Goal: Use online tool/utility: Utilize a website feature to perform a specific function

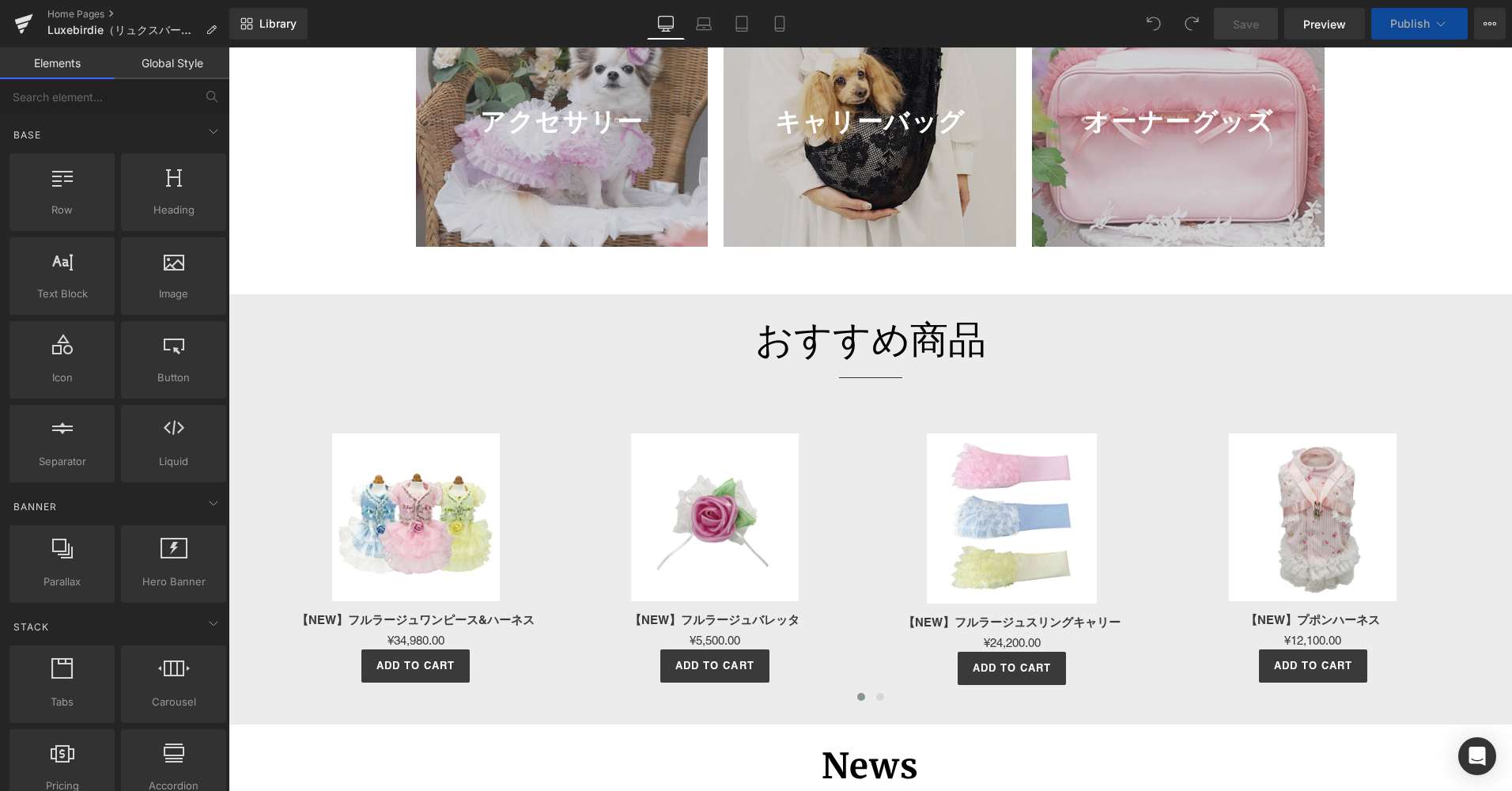
scroll to position [1582, 0]
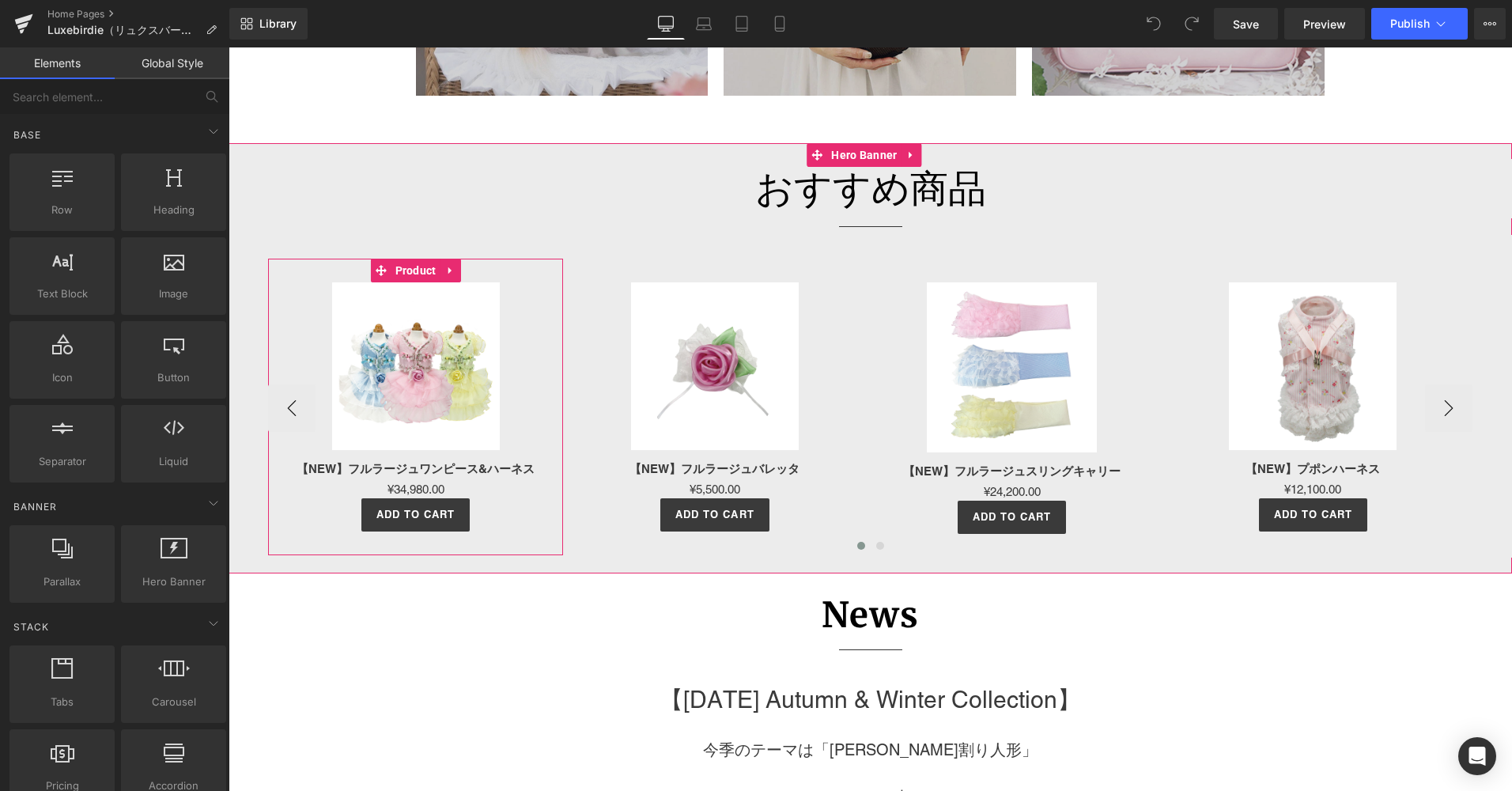
click at [442, 417] on img at bounding box center [416, 366] width 167 height 167
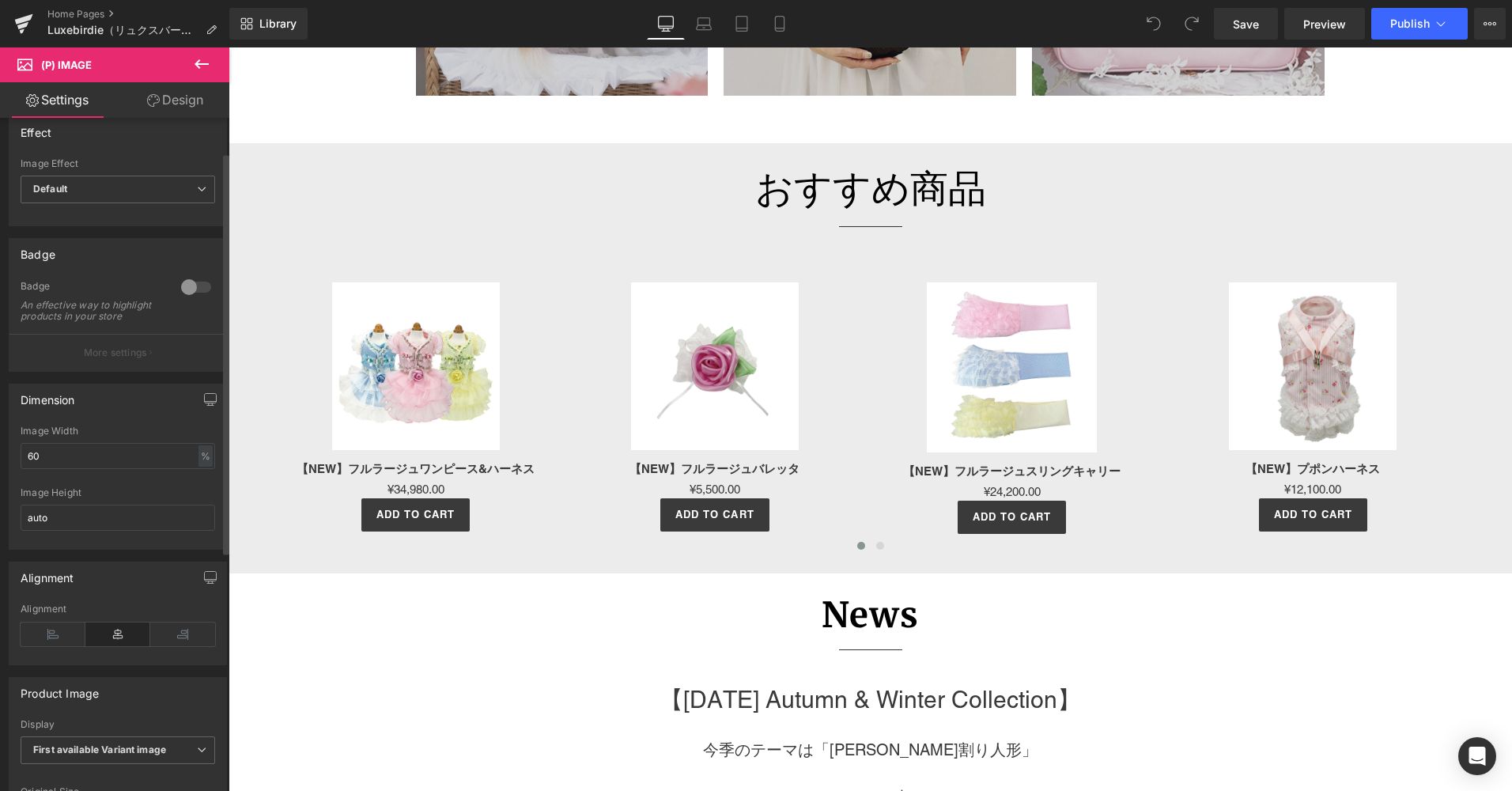
scroll to position [0, 0]
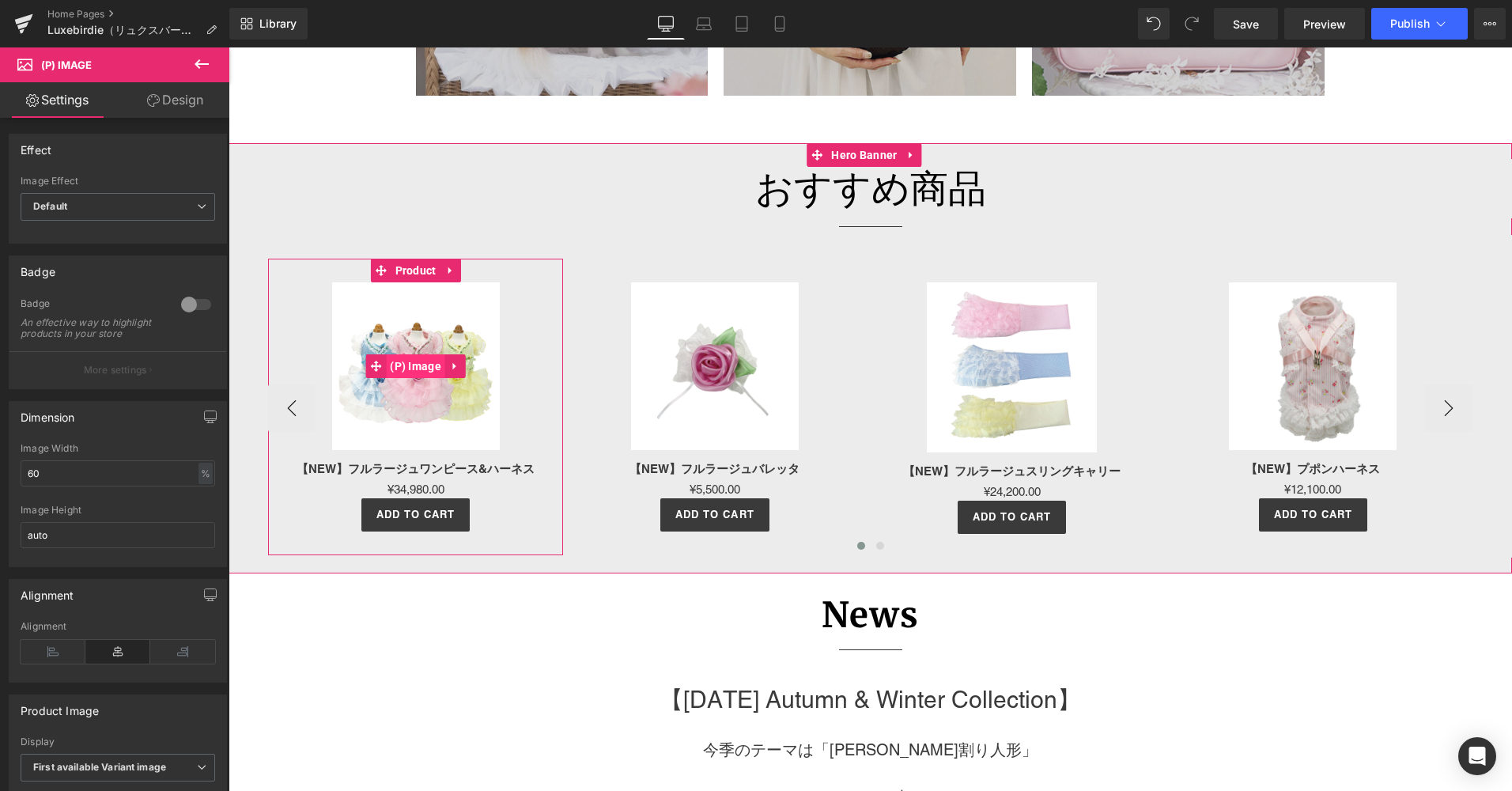
click at [409, 370] on span "(P) Image" at bounding box center [416, 366] width 60 height 24
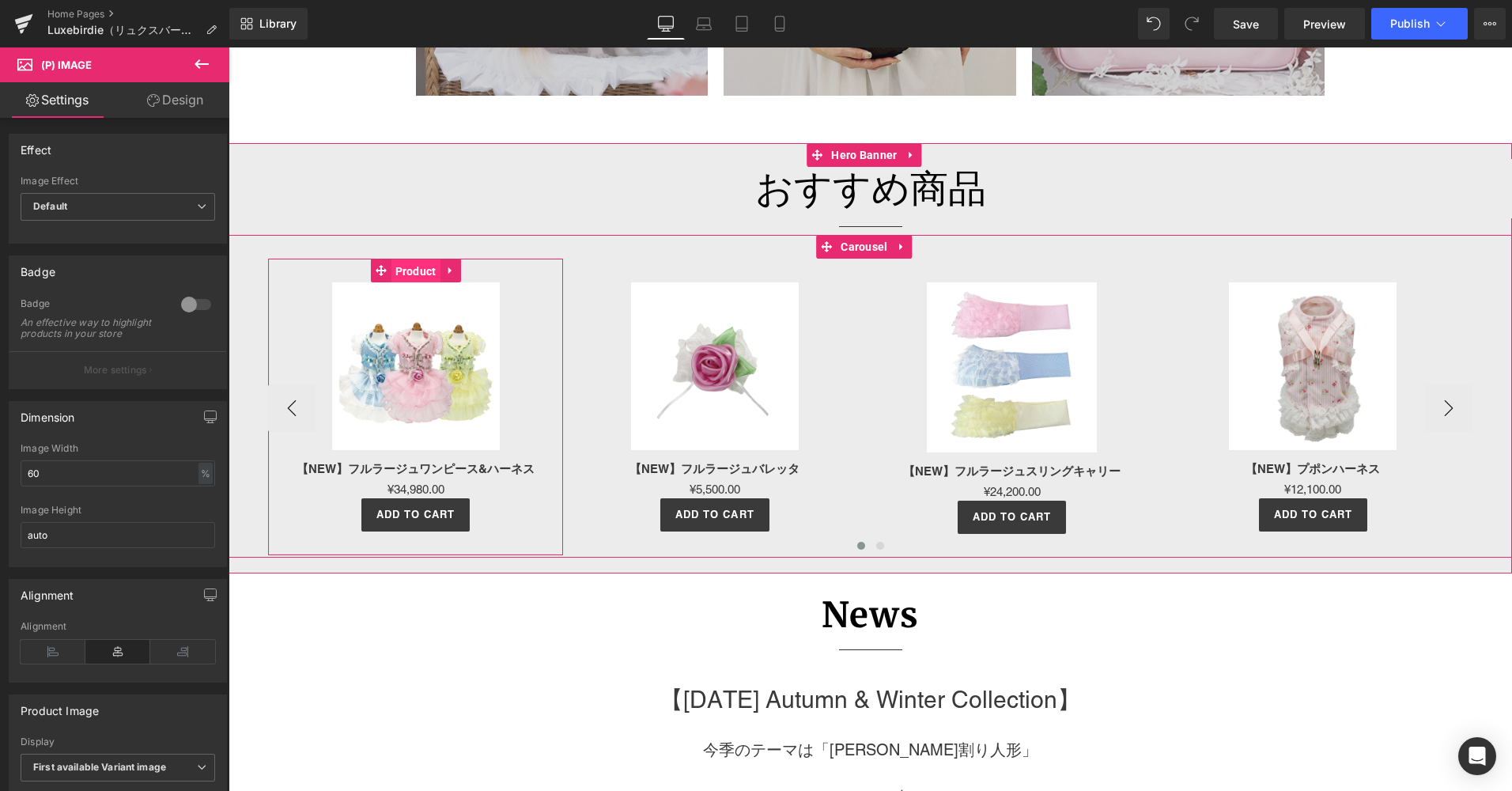
click at [432, 269] on span "Product" at bounding box center [416, 271] width 49 height 24
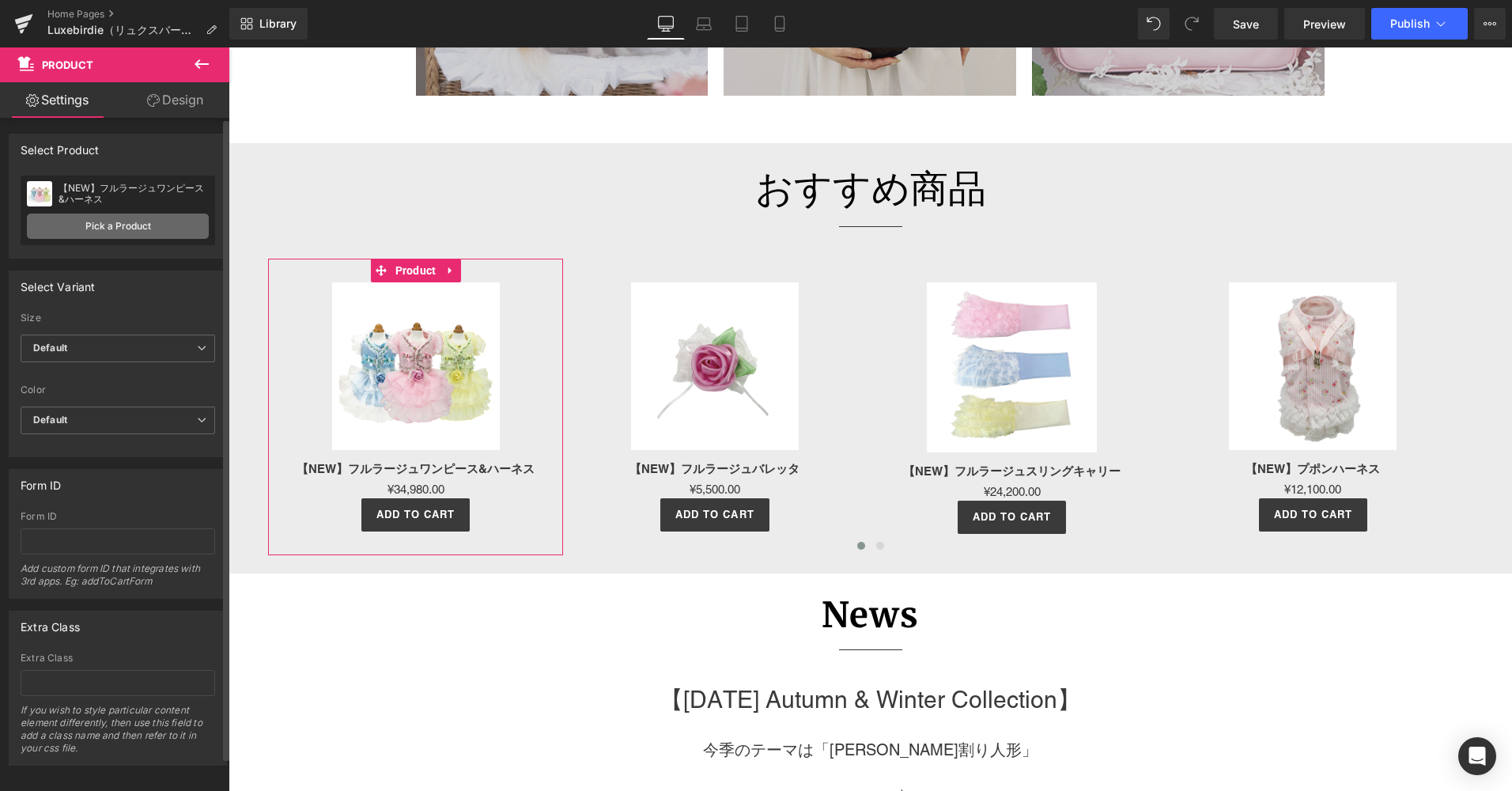
click at [151, 237] on link "Pick a Product" at bounding box center [118, 226] width 182 height 26
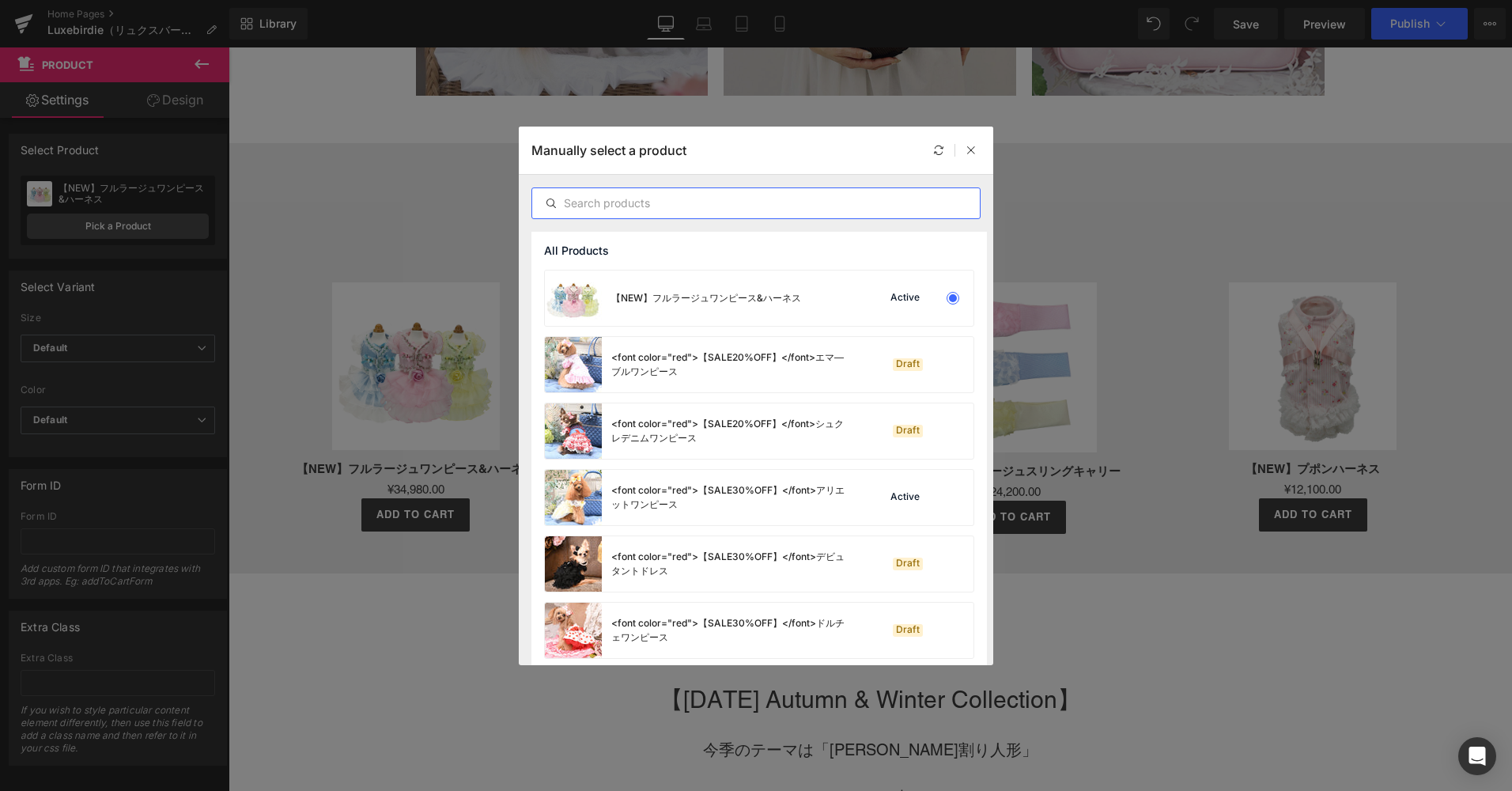
click at [647, 203] on input "text" at bounding box center [756, 203] width 448 height 19
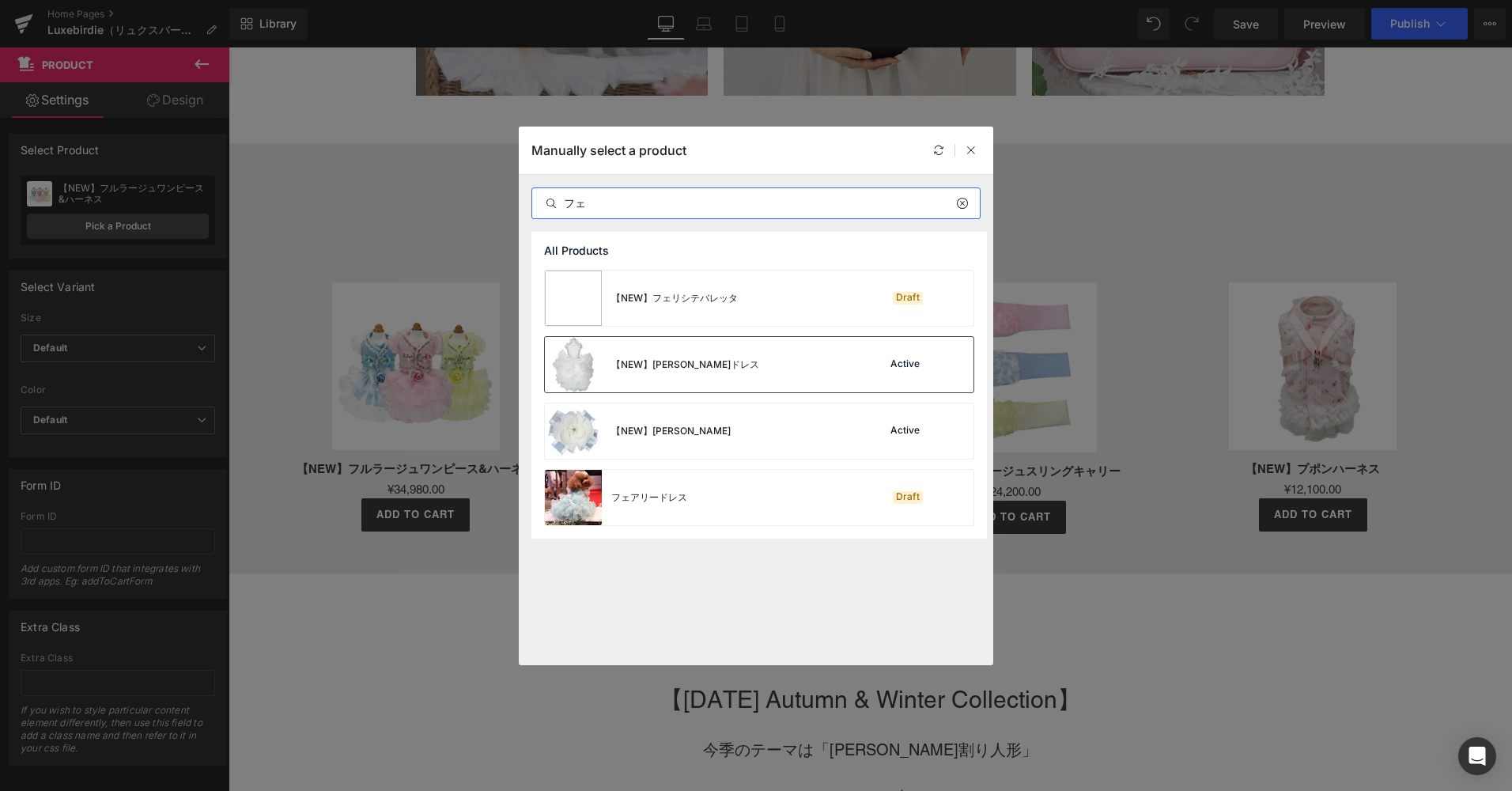
type input "フェ"
click at [691, 376] on div "【NEW】[PERSON_NAME]ドレス" at bounding box center [652, 364] width 214 height 55
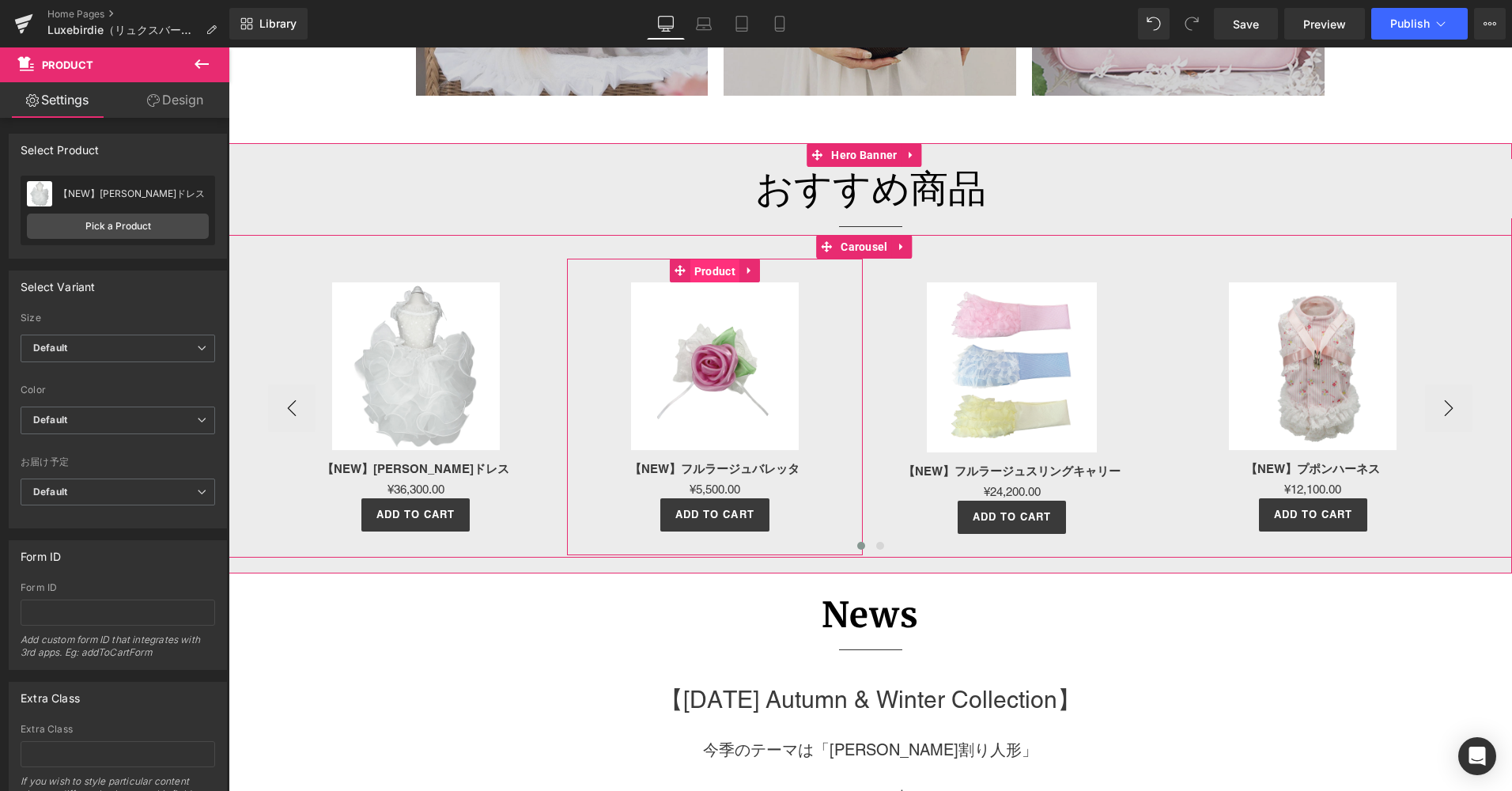
click at [705, 269] on span "Product" at bounding box center [715, 271] width 49 height 24
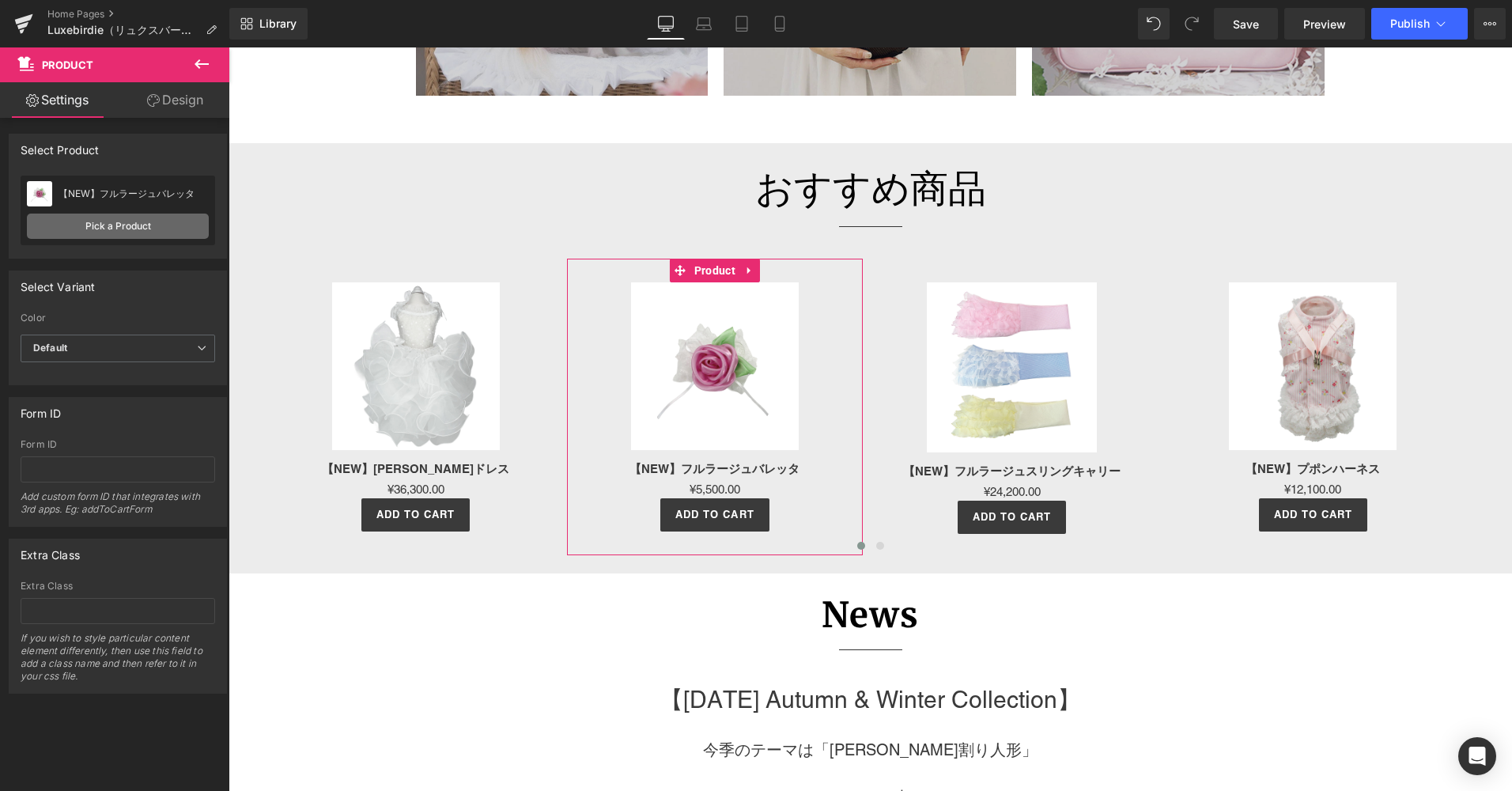
click at [113, 220] on link "Pick a Product" at bounding box center [118, 226] width 182 height 26
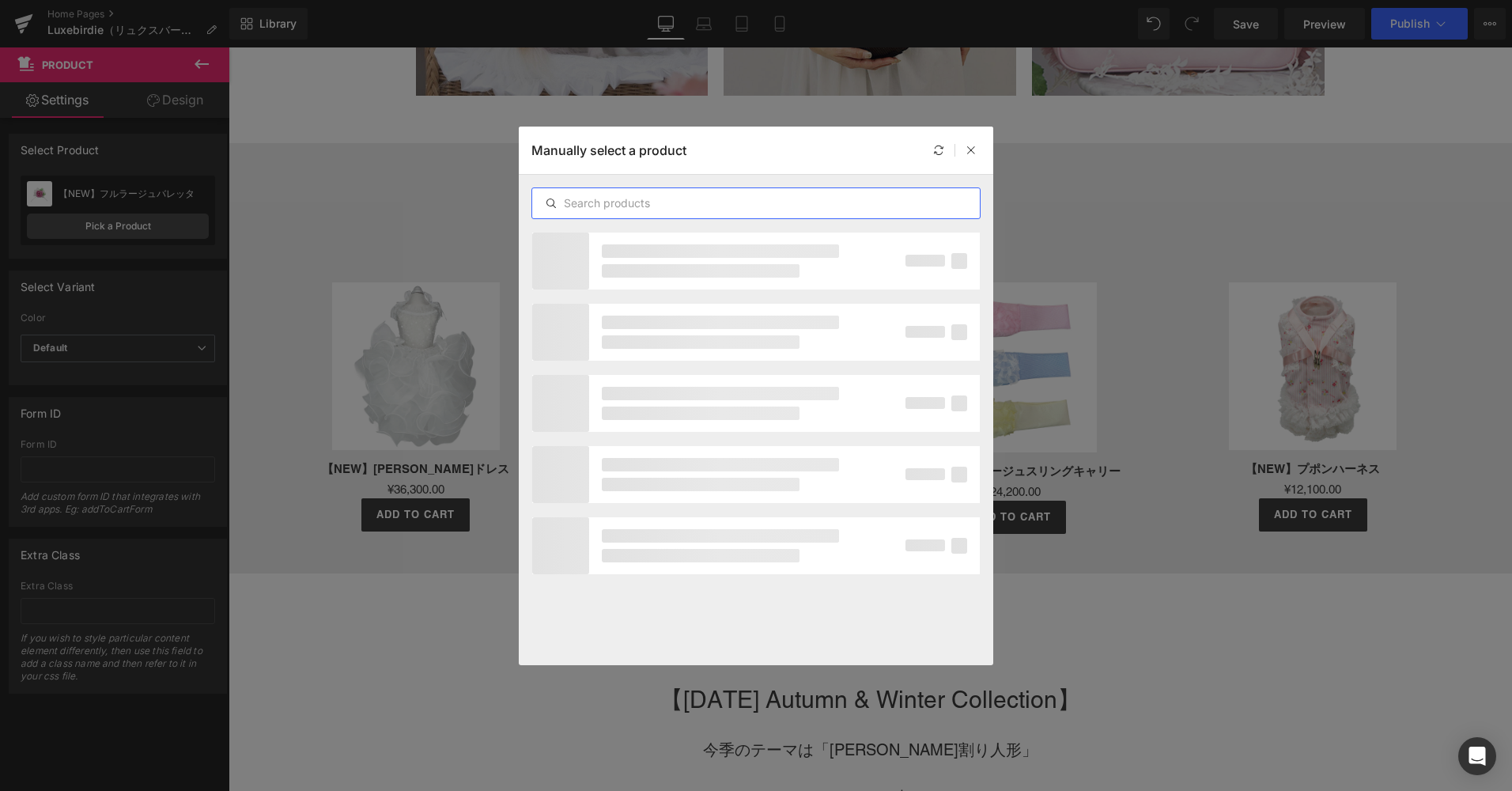
click at [665, 210] on input "text" at bounding box center [756, 203] width 448 height 19
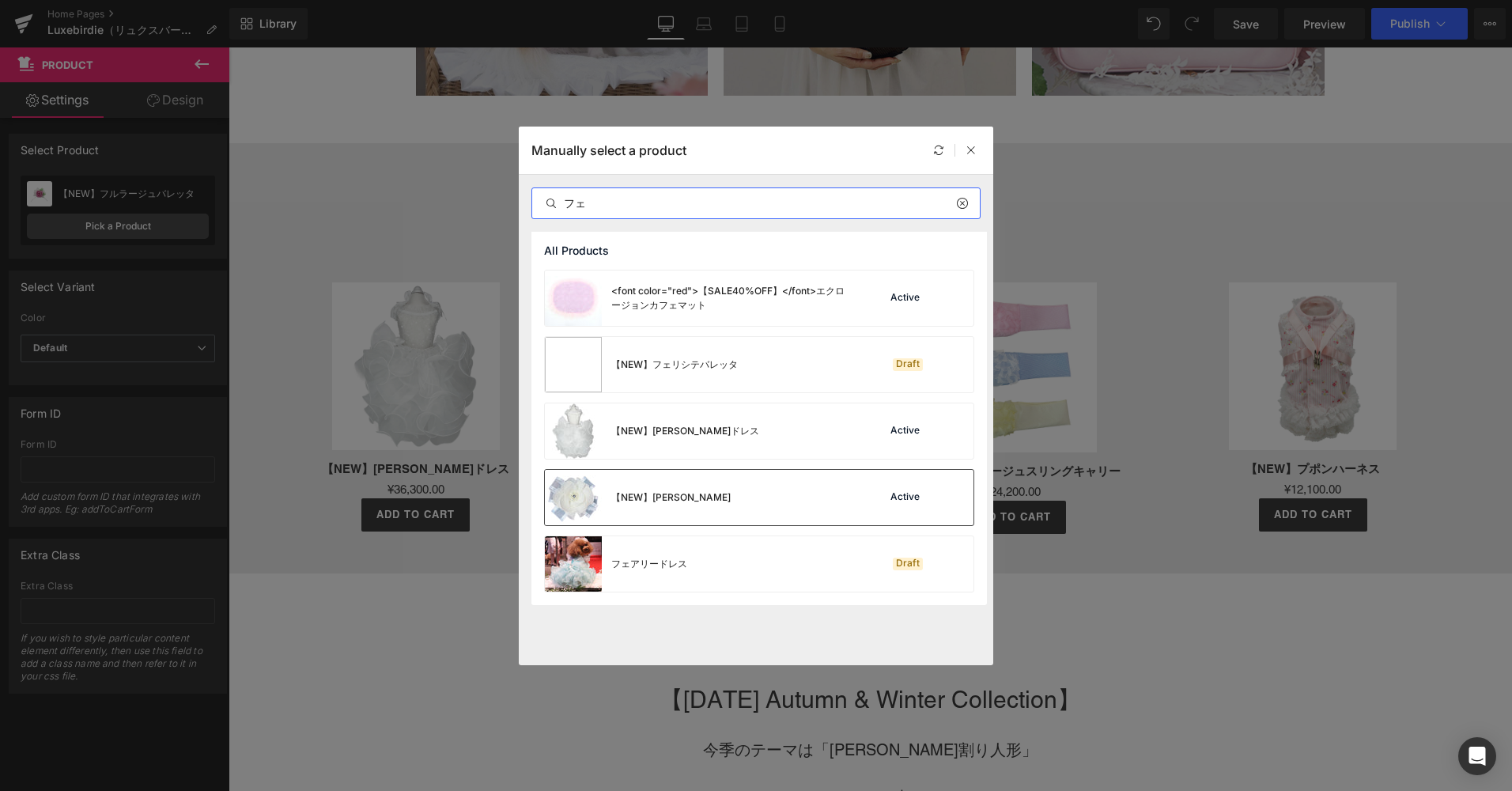
type input "フェ"
click at [681, 487] on div "【NEW】[PERSON_NAME]" at bounding box center [638, 497] width 185 height 55
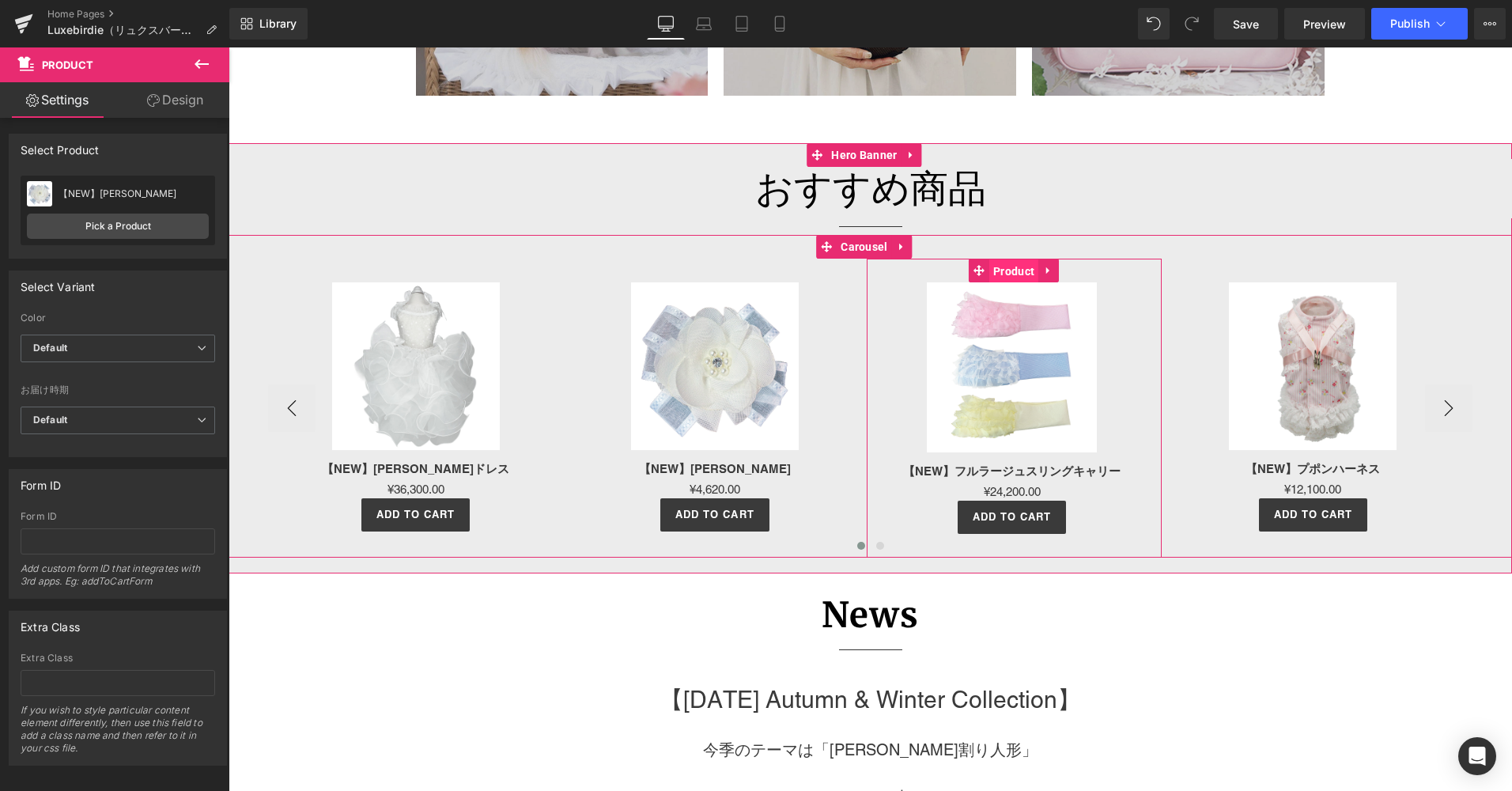
click at [1010, 271] on span "Product" at bounding box center [1014, 271] width 49 height 24
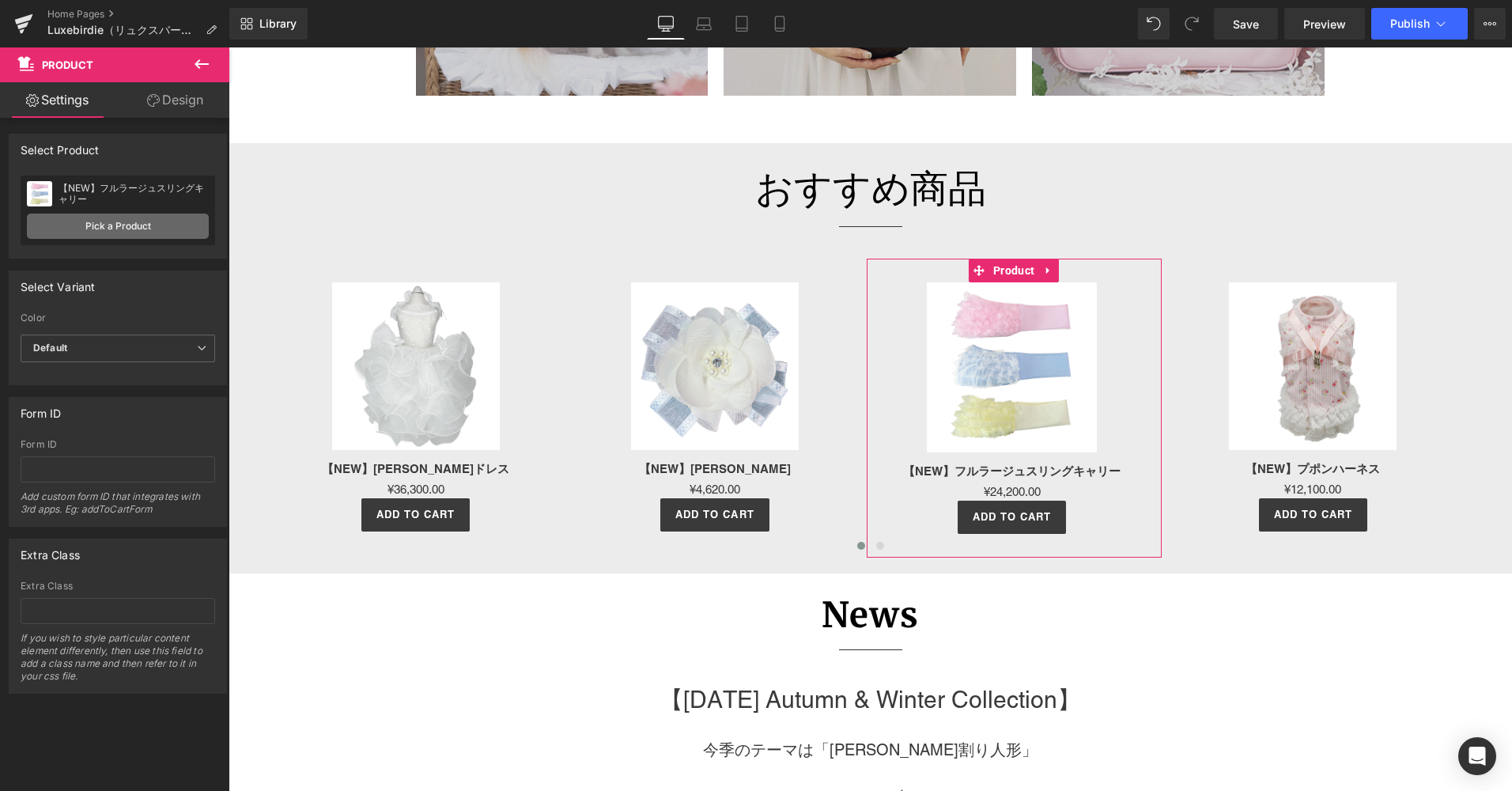
click at [109, 220] on link "Pick a Product" at bounding box center [118, 226] width 182 height 26
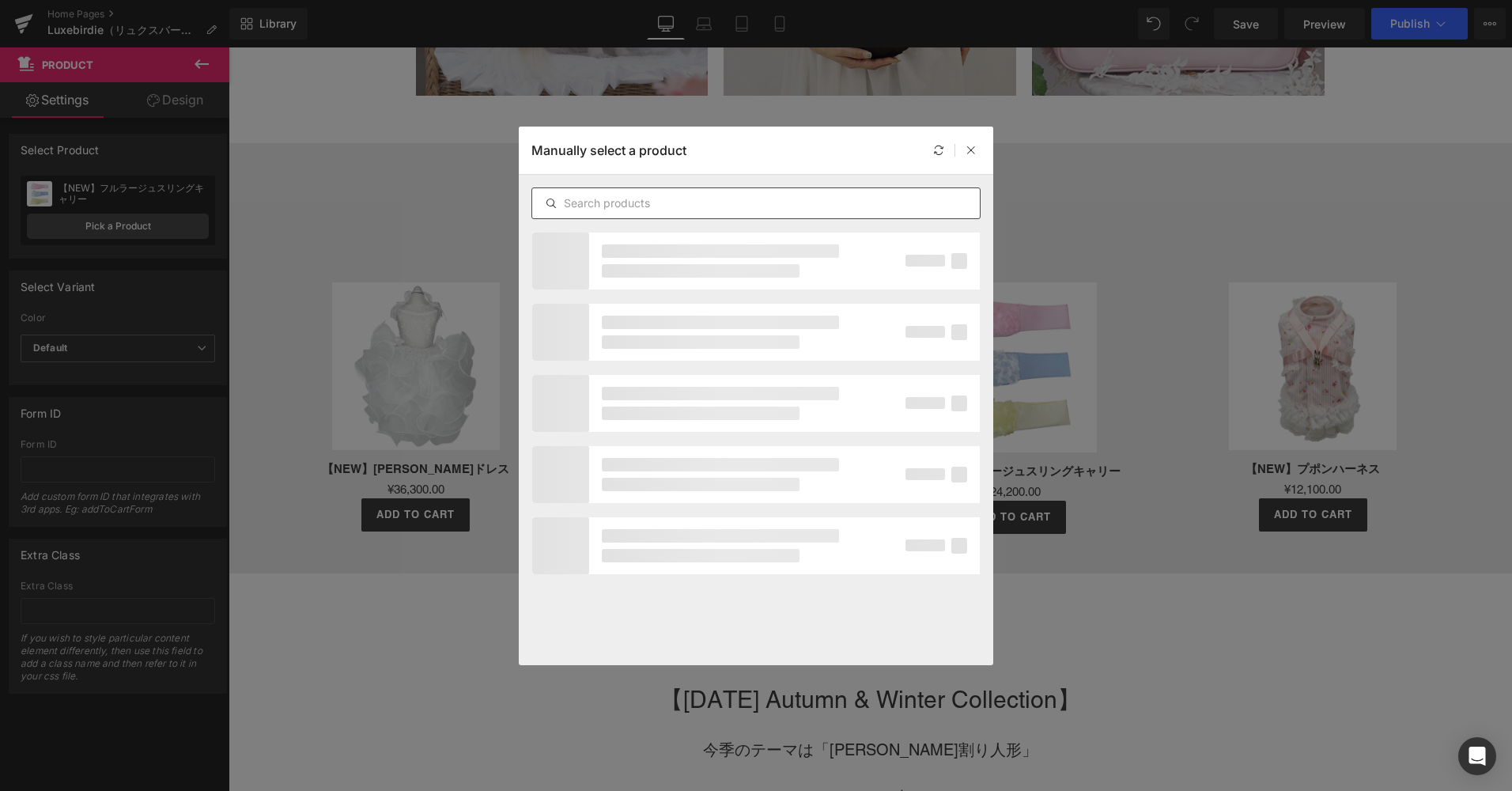
click at [658, 206] on input "text" at bounding box center [756, 203] width 448 height 19
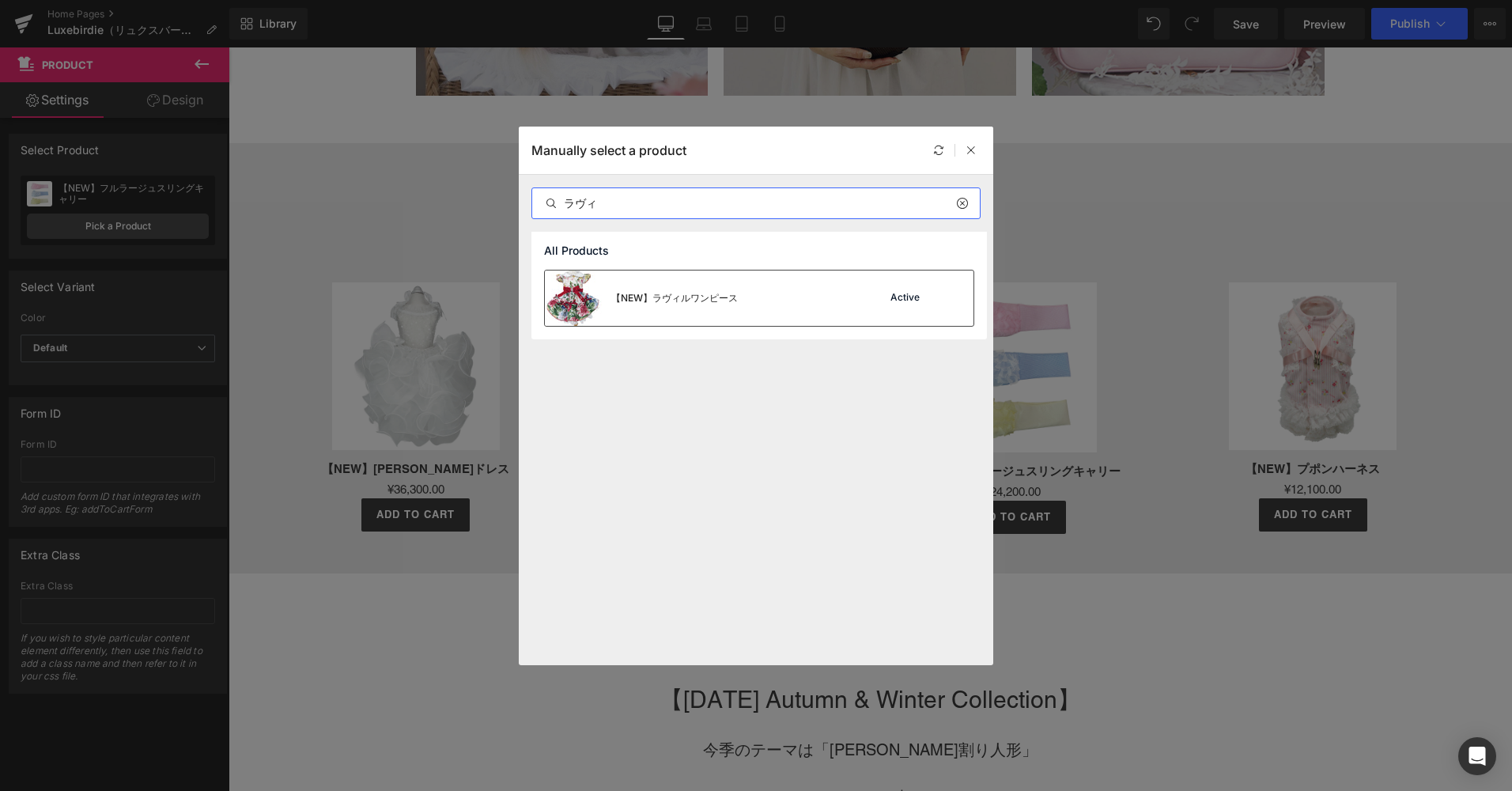
type input "ラヴィ"
click at [669, 294] on div "【NEW】ラヴィルワンピース" at bounding box center [674, 297] width 127 height 14
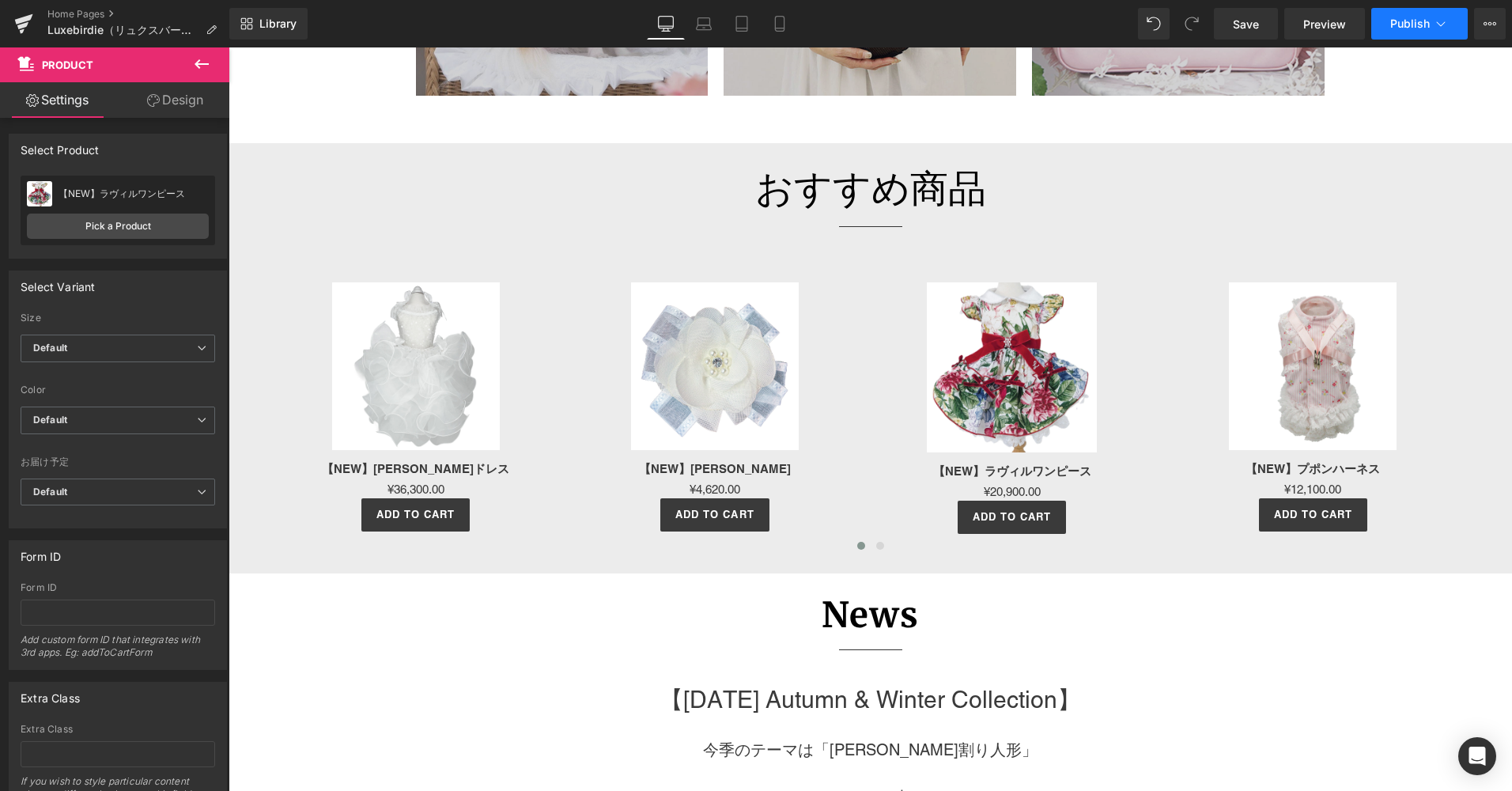
click at [1399, 17] on span "Publish" at bounding box center [1410, 23] width 40 height 12
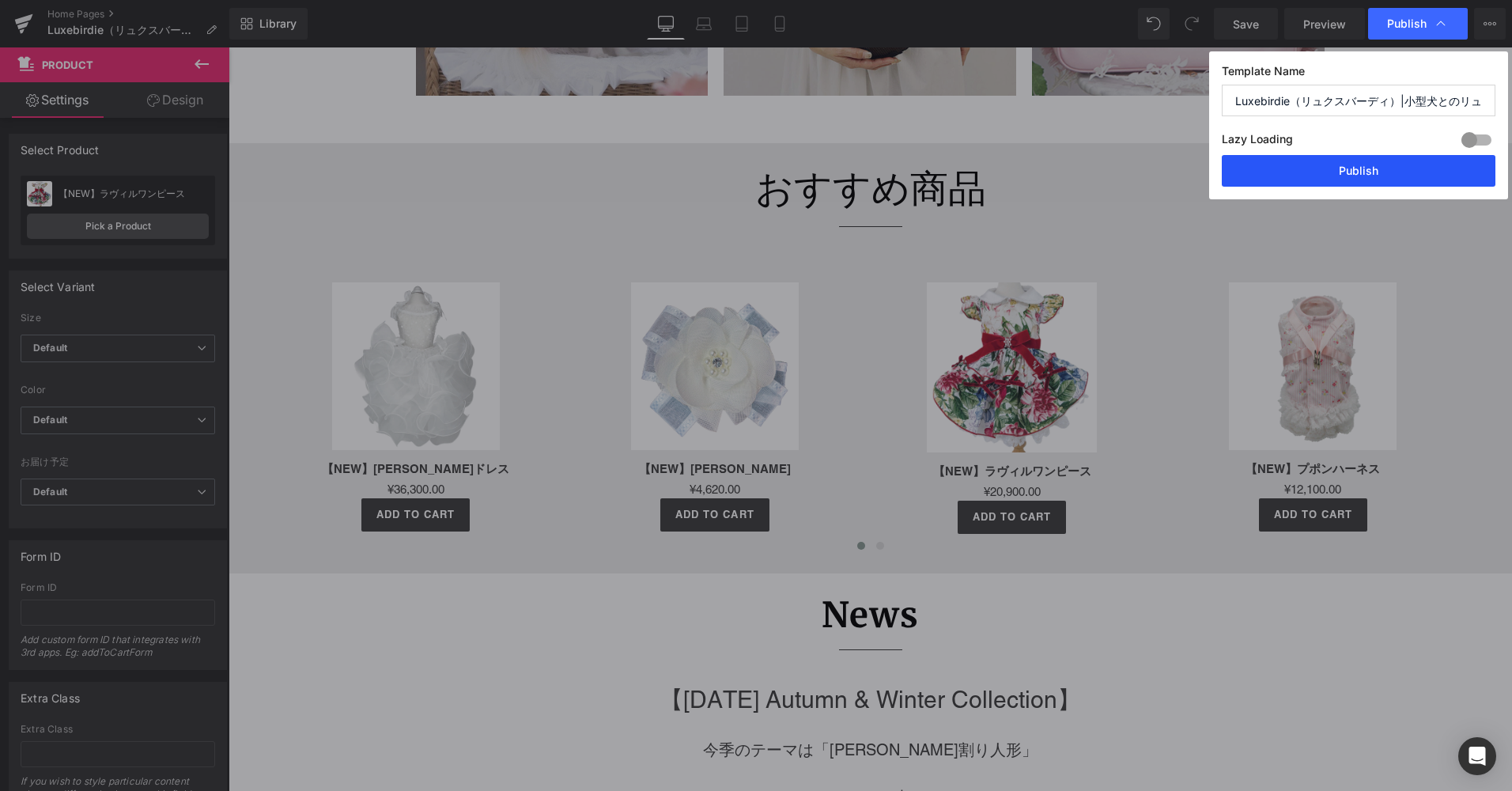
click at [1386, 158] on button "Publish" at bounding box center [1359, 171] width 273 height 31
